Goal: Check status: Check status

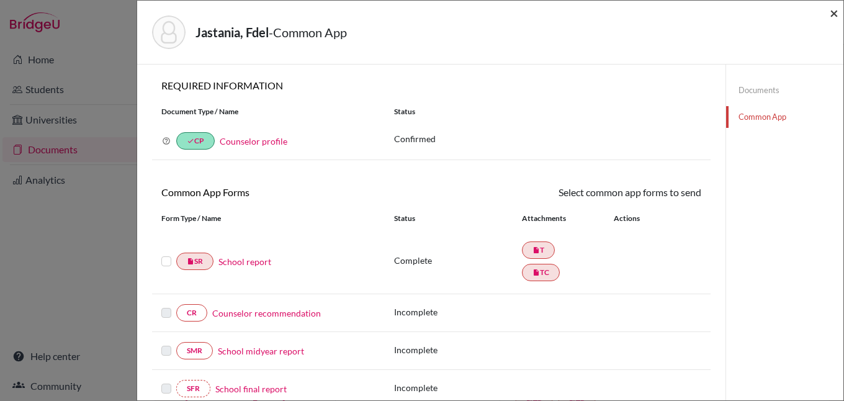
scroll to position [61, 0]
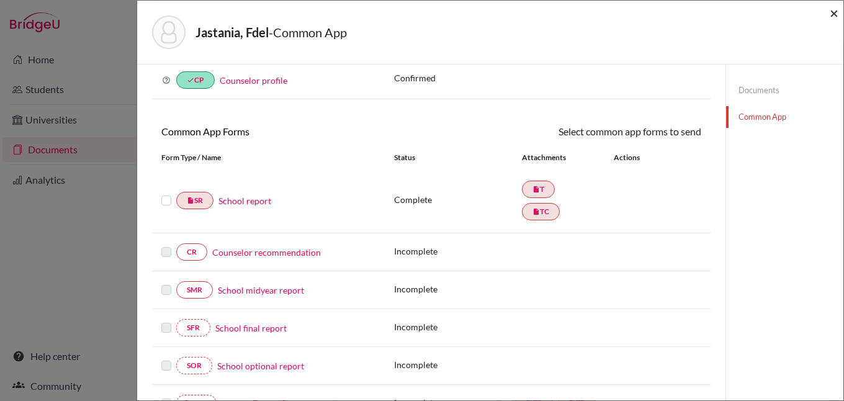
click at [834, 12] on span "×" at bounding box center [834, 13] width 9 height 18
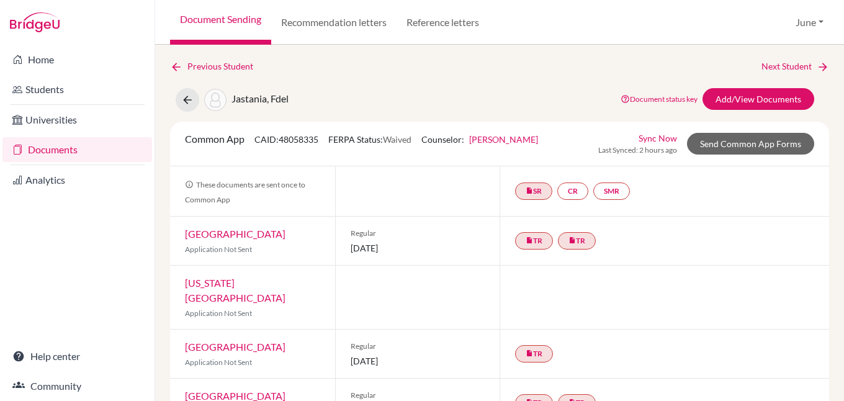
click at [47, 151] on link "Documents" at bounding box center [77, 149] width 150 height 25
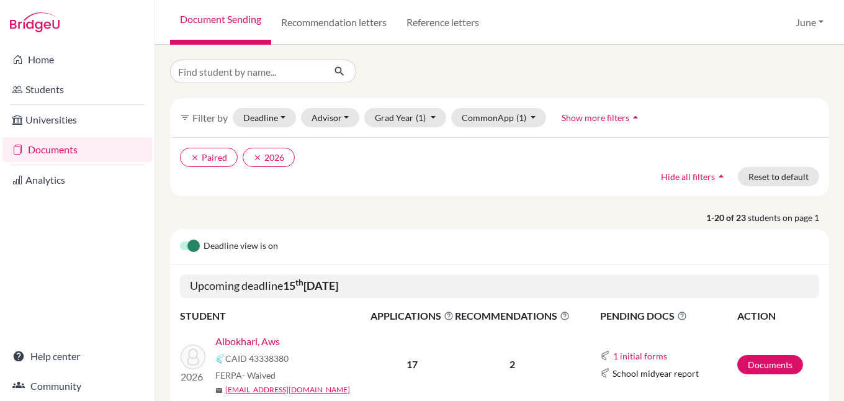
scroll to position [559, 0]
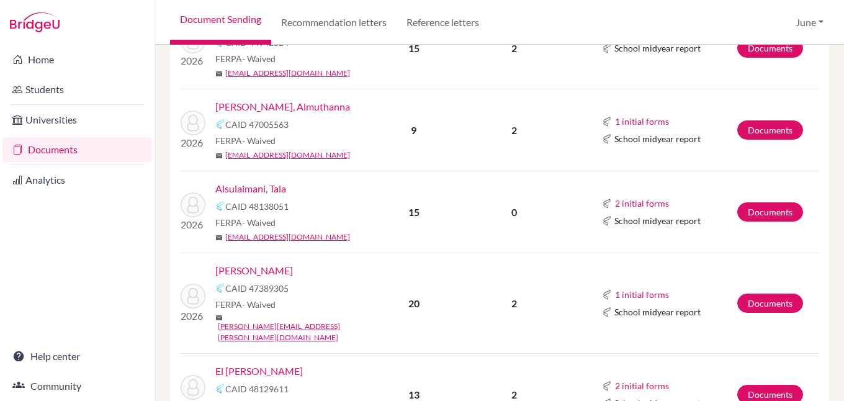
click at [250, 187] on link "Alsulaimani, Tala" at bounding box center [250, 188] width 71 height 15
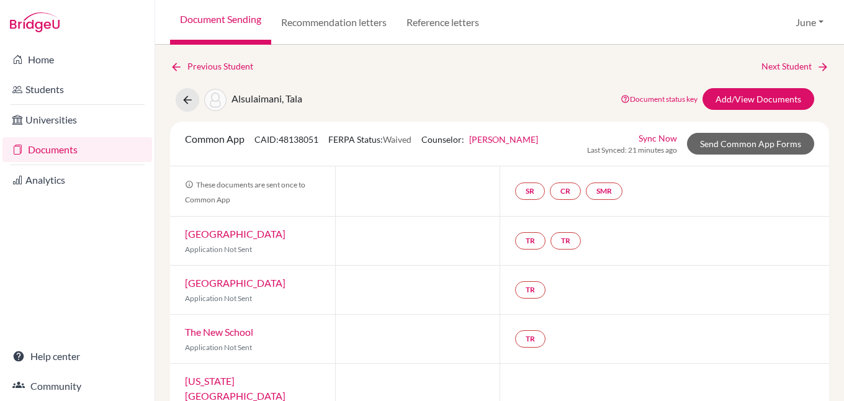
click at [50, 154] on link "Documents" at bounding box center [77, 149] width 150 height 25
